Goal: Task Accomplishment & Management: Manage account settings

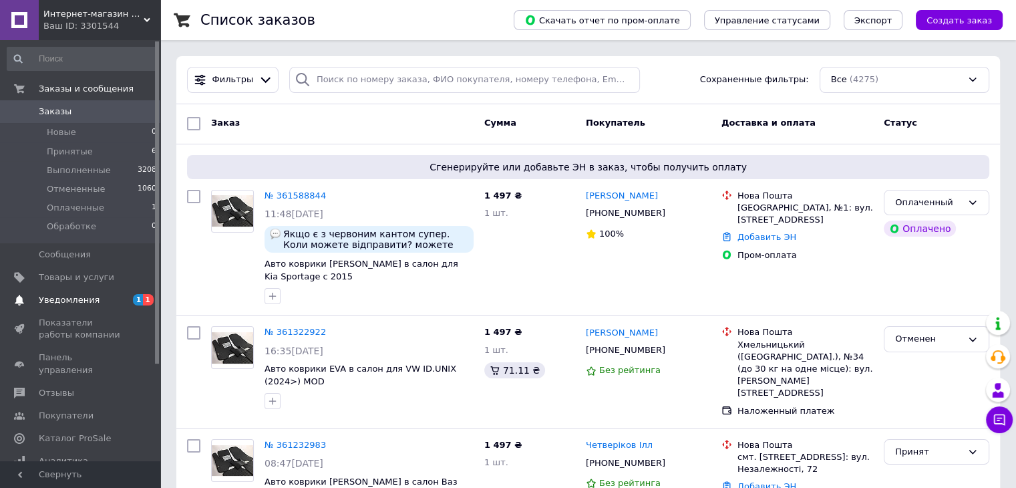
click at [62, 305] on span "Уведомления" at bounding box center [69, 300] width 61 height 12
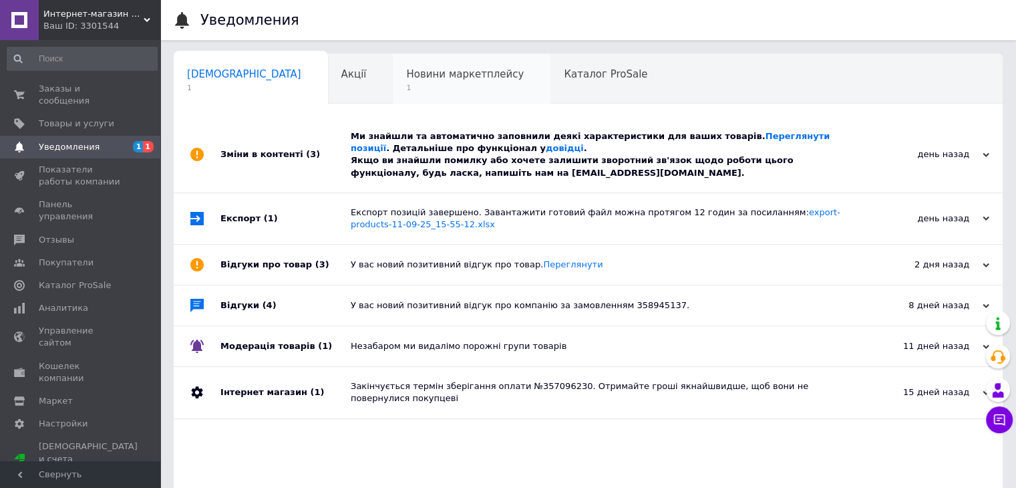
click at [406, 76] on span "Новини маркетплейсу" at bounding box center [465, 74] width 118 height 12
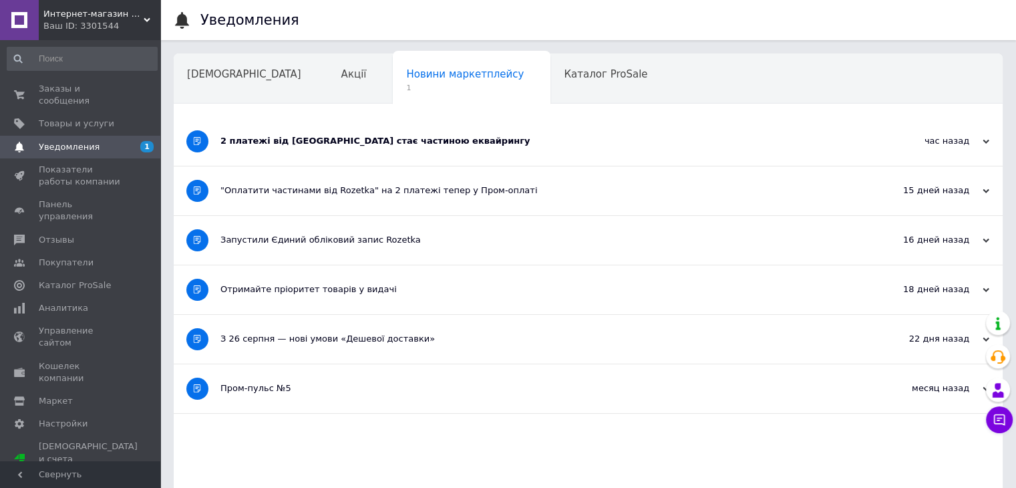
click at [365, 148] on div "2 платежі від [GEOGRAPHIC_DATA] стає частиною еквайрингу" at bounding box center [539, 141] width 636 height 49
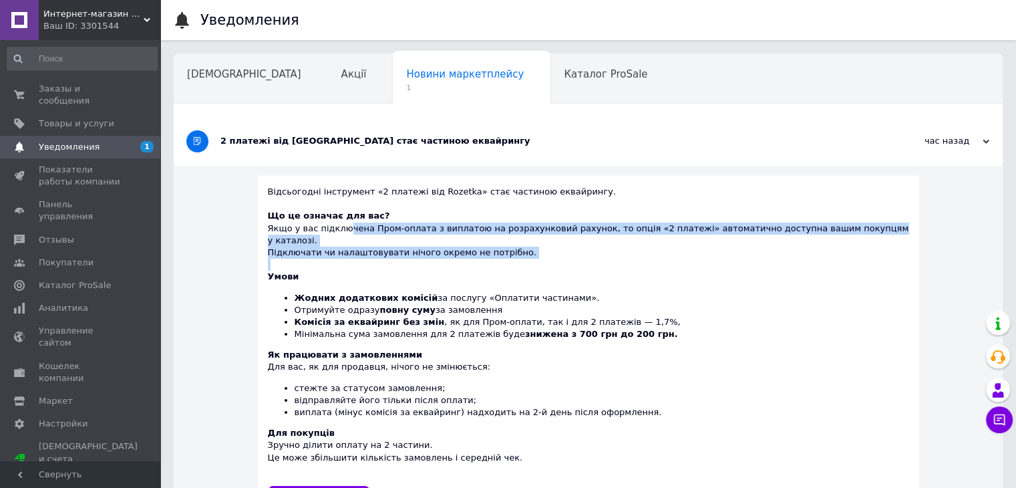
drag, startPoint x: 362, startPoint y: 228, endPoint x: 454, endPoint y: 251, distance: 94.5
click at [454, 251] on div "Відсьогодні інструмент «2 платежі від Rozetka» стає частиною еквайрингу. Що це …" at bounding box center [589, 349] width 642 height 327
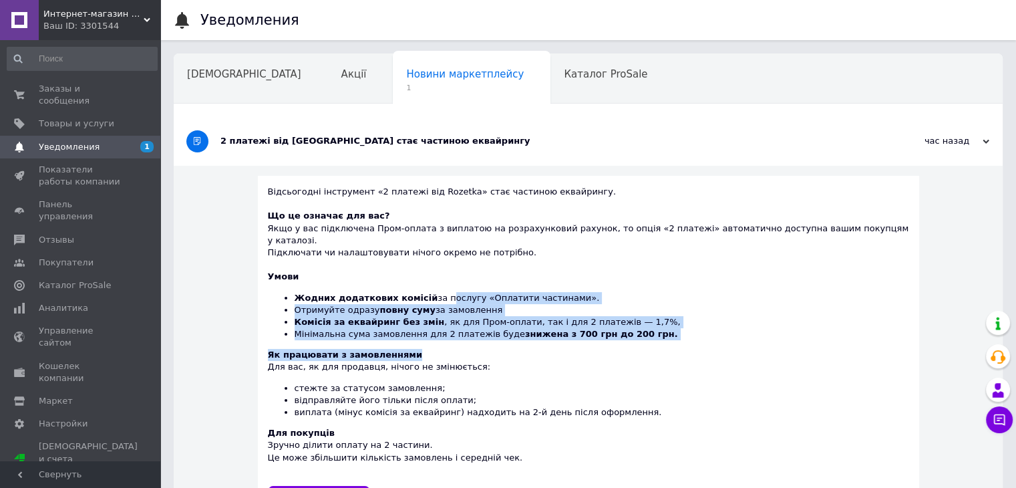
drag, startPoint x: 448, startPoint y: 288, endPoint x: 473, endPoint y: 328, distance: 47.1
click at [473, 328] on div "Відсьогодні інструмент «2 платежі від Rozetka» стає частиною еквайрингу. Що це …" at bounding box center [589, 349] width 642 height 327
click at [74, 89] on span "Заказы и сообщения" at bounding box center [81, 95] width 85 height 24
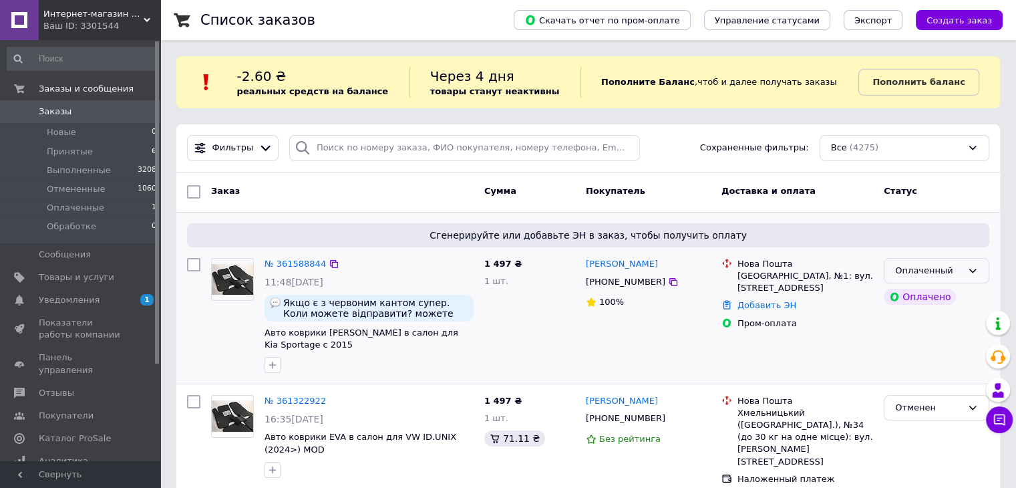
click at [972, 271] on icon at bounding box center [973, 271] width 7 height 4
click at [936, 295] on li "Принят" at bounding box center [937, 298] width 104 height 25
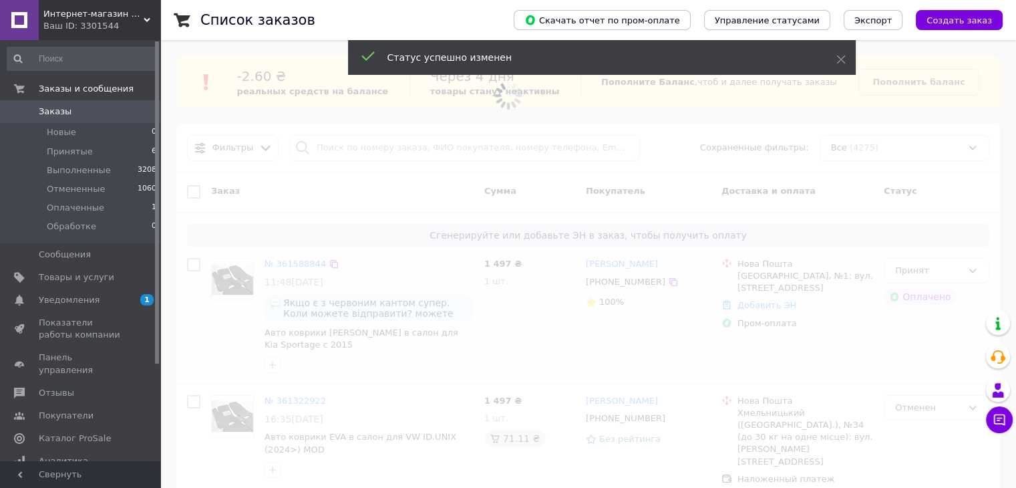
click at [470, 331] on span at bounding box center [508, 244] width 1016 height 488
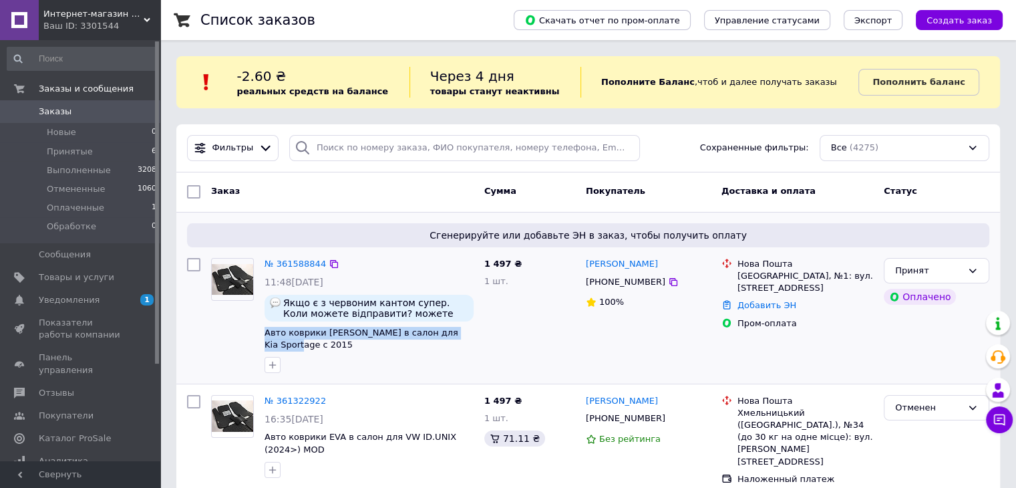
drag, startPoint x: 474, startPoint y: 333, endPoint x: 262, endPoint y: 332, distance: 211.8
click at [262, 332] on div "№ 361588844 11:48[DATE] Якщо є з червоним кантом супер. Коли можете відправити?…" at bounding box center [369, 316] width 220 height 126
copy span "Авто коврики [PERSON_NAME] в салон для Kia Sportage с 2015"
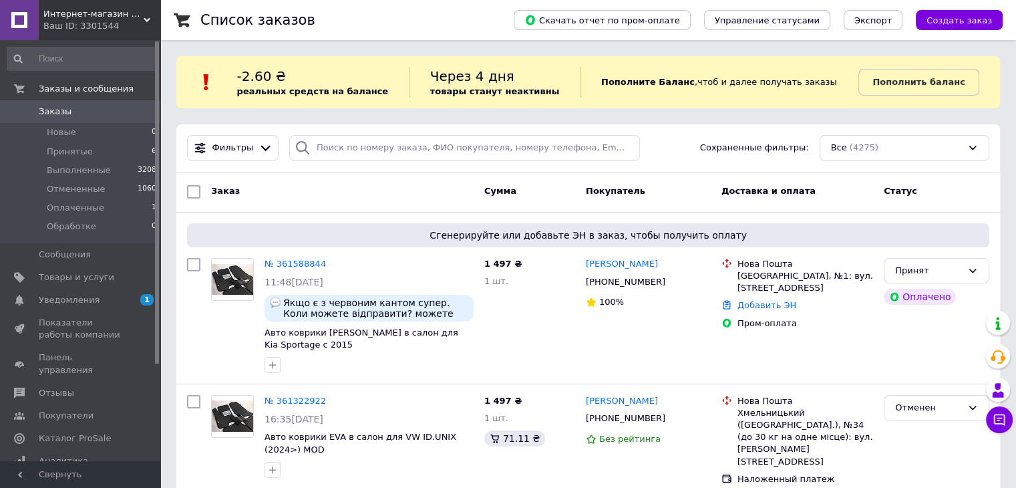
click at [902, 352] on div "Принят Оплачено" at bounding box center [937, 316] width 116 height 126
click at [271, 261] on link "№ 361588844" at bounding box center [295, 264] width 61 height 10
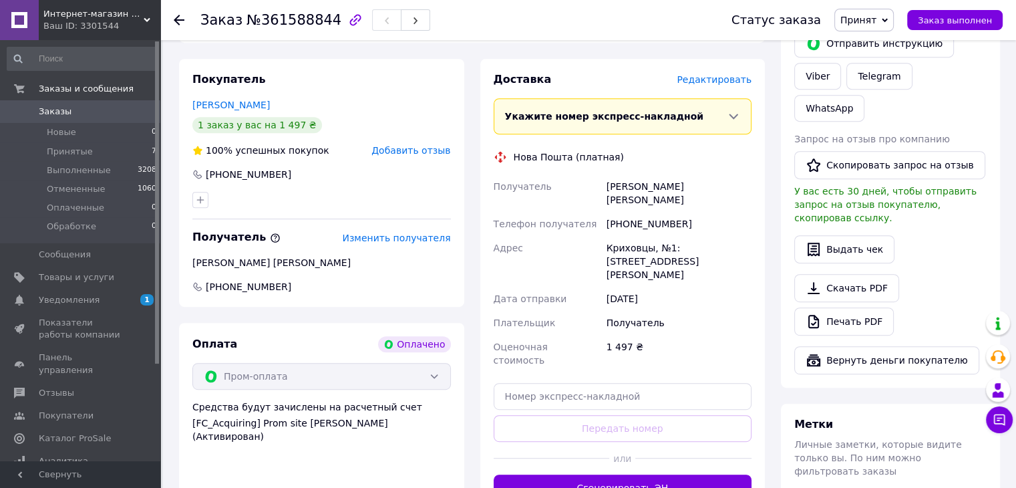
scroll to position [601, 0]
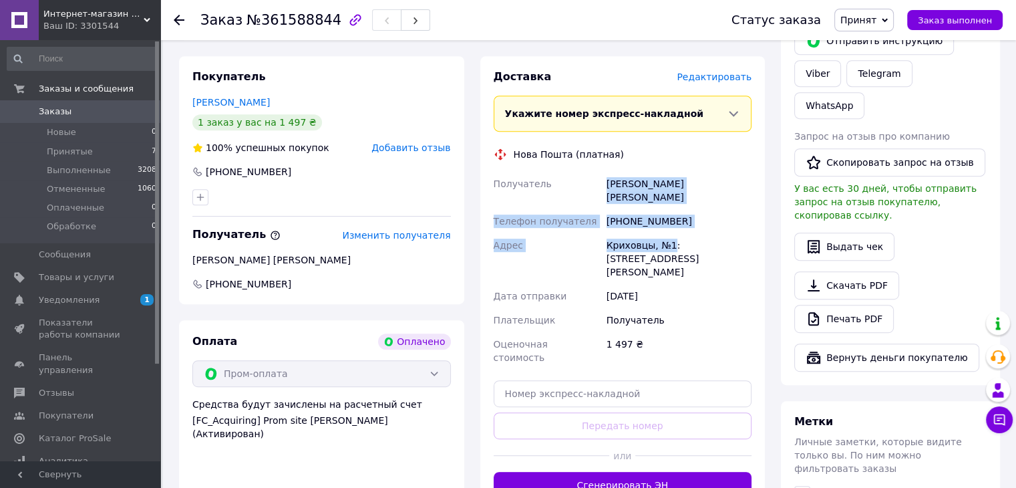
drag, startPoint x: 668, startPoint y: 223, endPoint x: 605, endPoint y: 176, distance: 78.5
click at [605, 176] on div "Получатель Подільчук [PERSON_NAME] Телефон получателя [PHONE_NUMBER] [PERSON_NA…" at bounding box center [623, 271] width 264 height 198
copy div "Подільчук [PERSON_NAME] Телефон получателя [PHONE_NUMBER] [PERSON_NAME], №1"
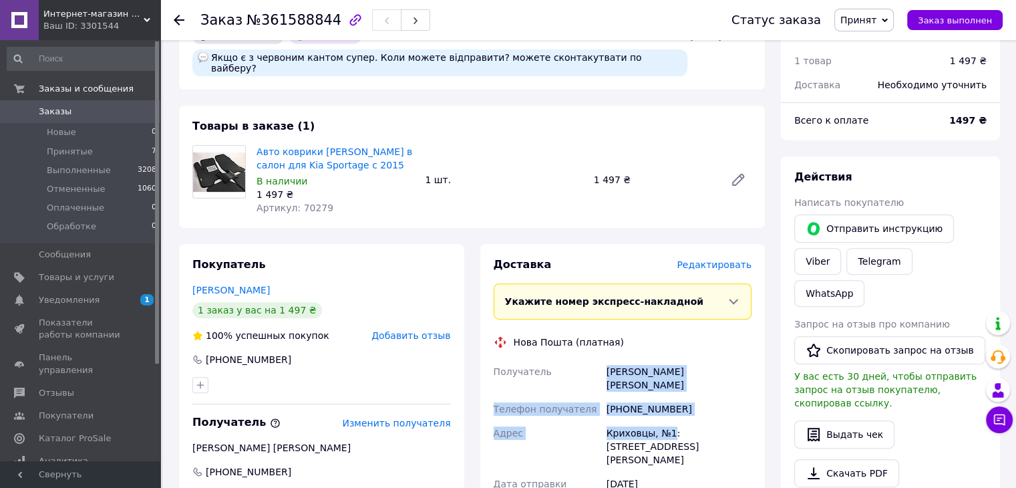
scroll to position [383, 0]
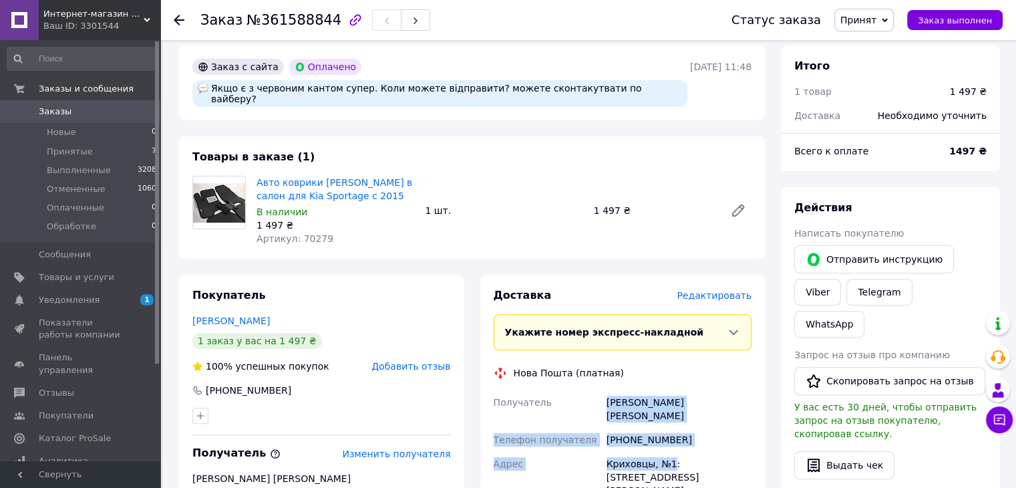
click at [56, 107] on span "Заказы" at bounding box center [55, 112] width 33 height 12
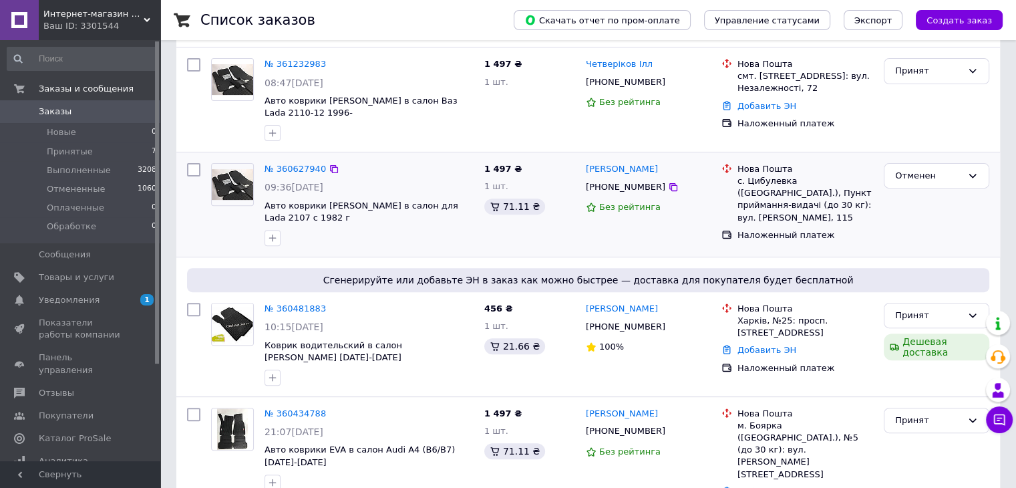
scroll to position [535, 0]
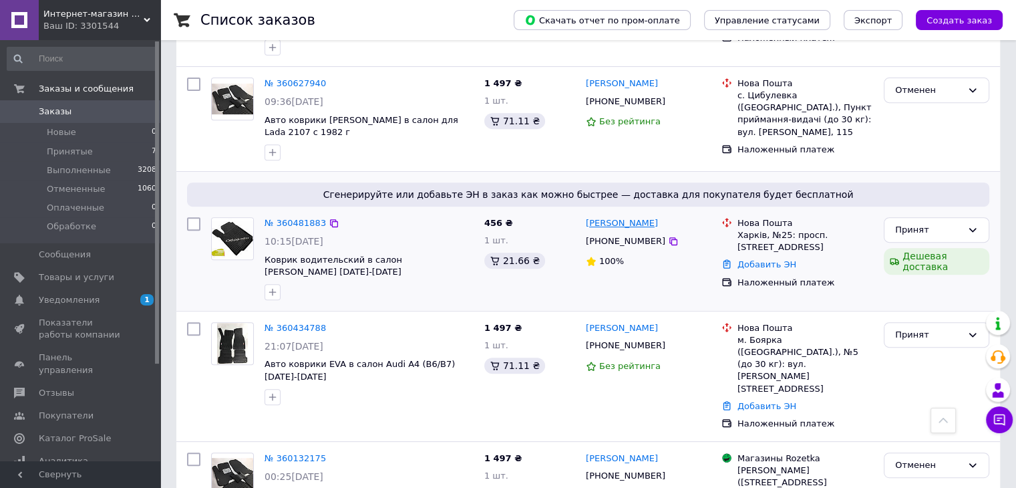
click at [620, 217] on link "[PERSON_NAME]" at bounding box center [622, 223] width 72 height 13
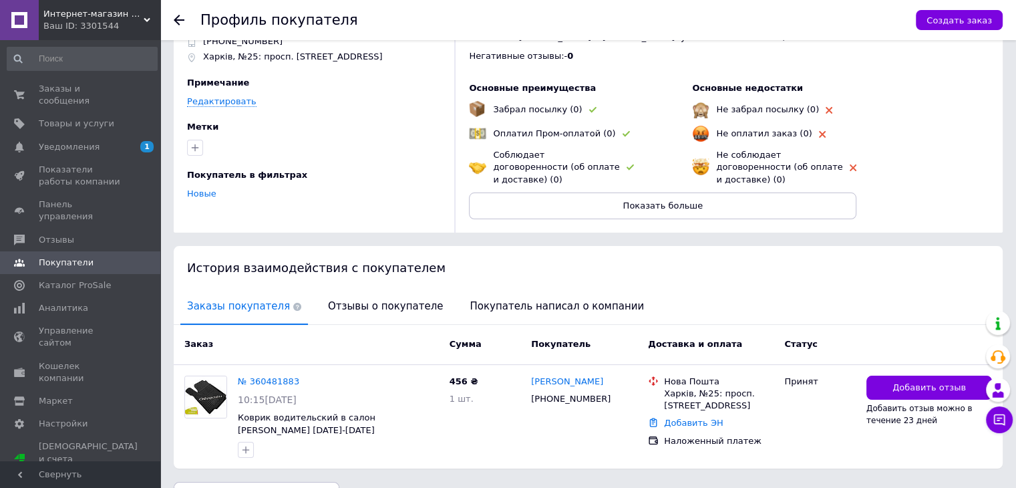
scroll to position [80, 0]
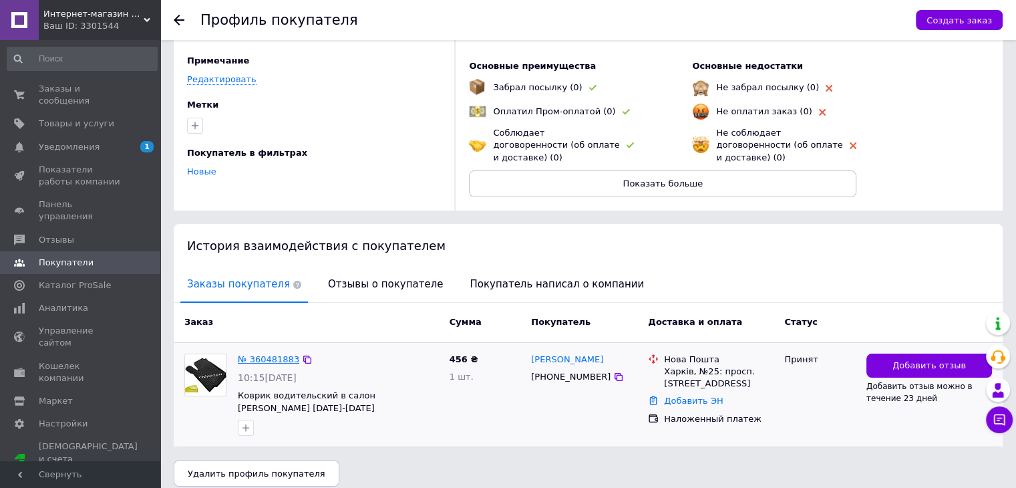
click at [275, 354] on link "№ 360481883" at bounding box center [268, 359] width 61 height 10
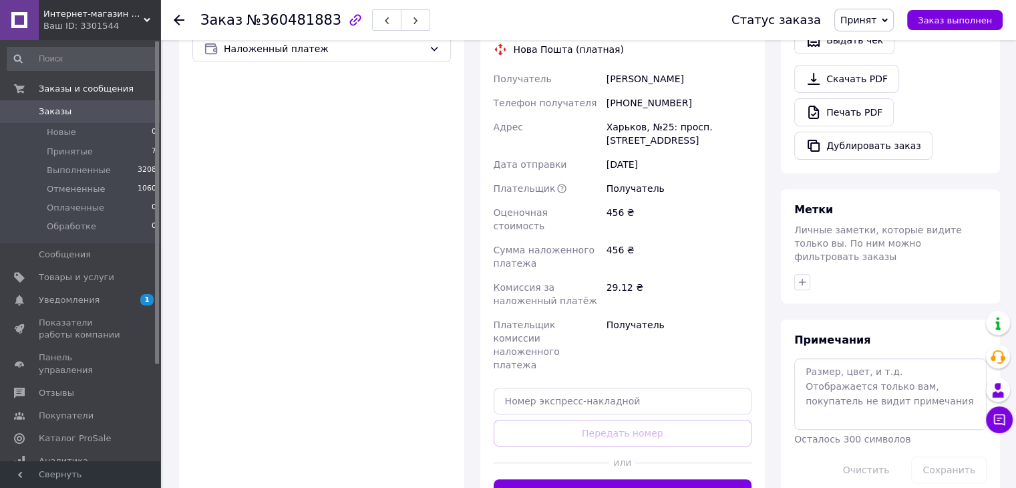
scroll to position [601, 0]
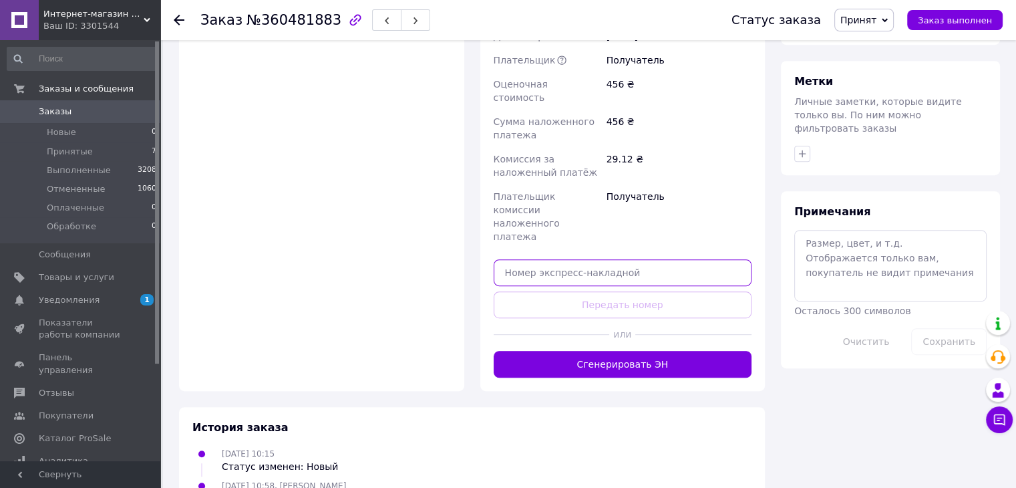
click at [577, 259] on input "text" at bounding box center [623, 272] width 259 height 27
paste input "20451245605262"
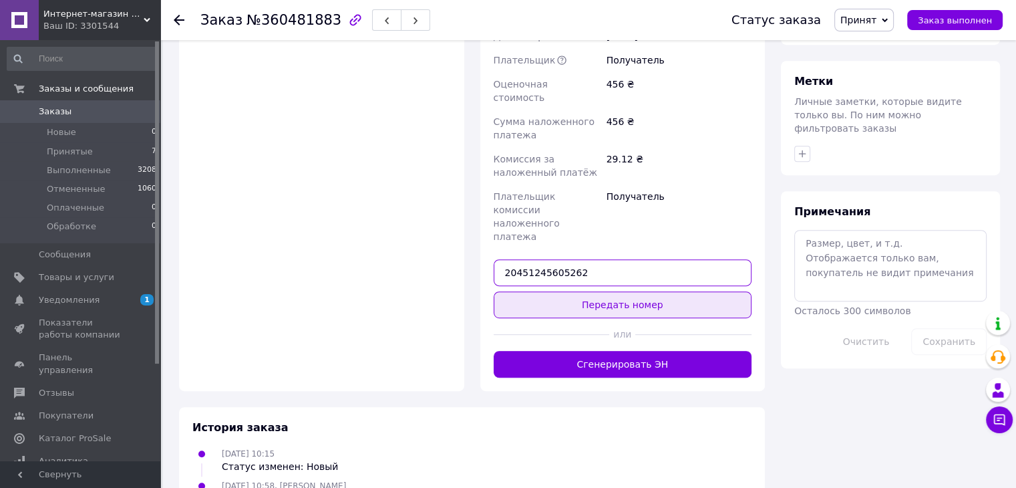
type input "20451245605262"
click at [601, 291] on button "Передать номер" at bounding box center [623, 304] width 259 height 27
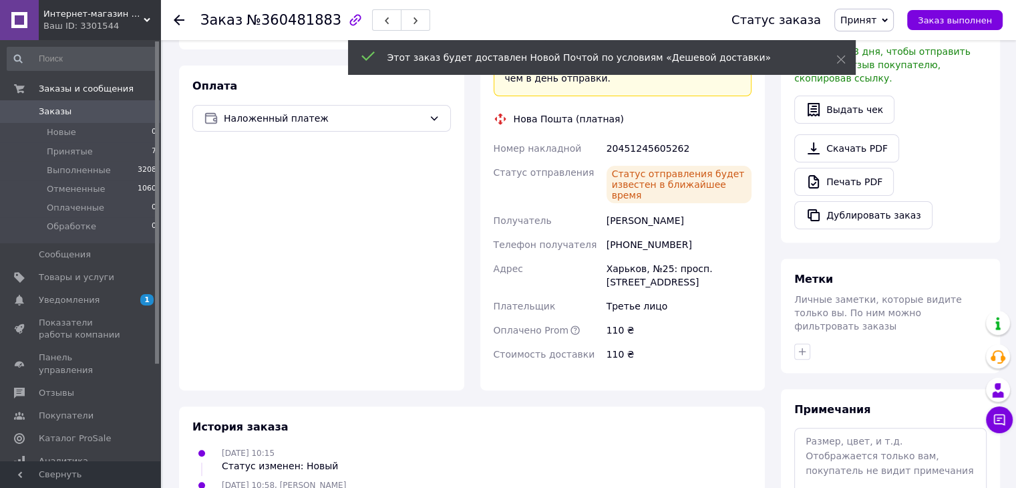
scroll to position [390, 0]
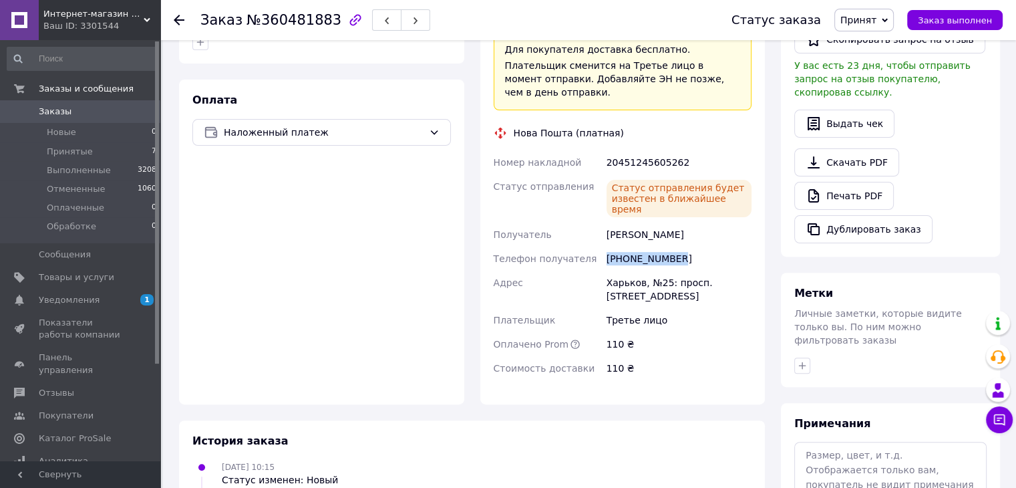
drag, startPoint x: 679, startPoint y: 239, endPoint x: 597, endPoint y: 239, distance: 81.5
click at [597, 239] on div "Номер накладной 20451245605262 Статус отправления Статус отправления будет изве…" at bounding box center [623, 265] width 264 height 230
copy div "Телефон получателя [PHONE_NUMBER]"
